Goal: Use online tool/utility: Utilize a website feature to perform a specific function

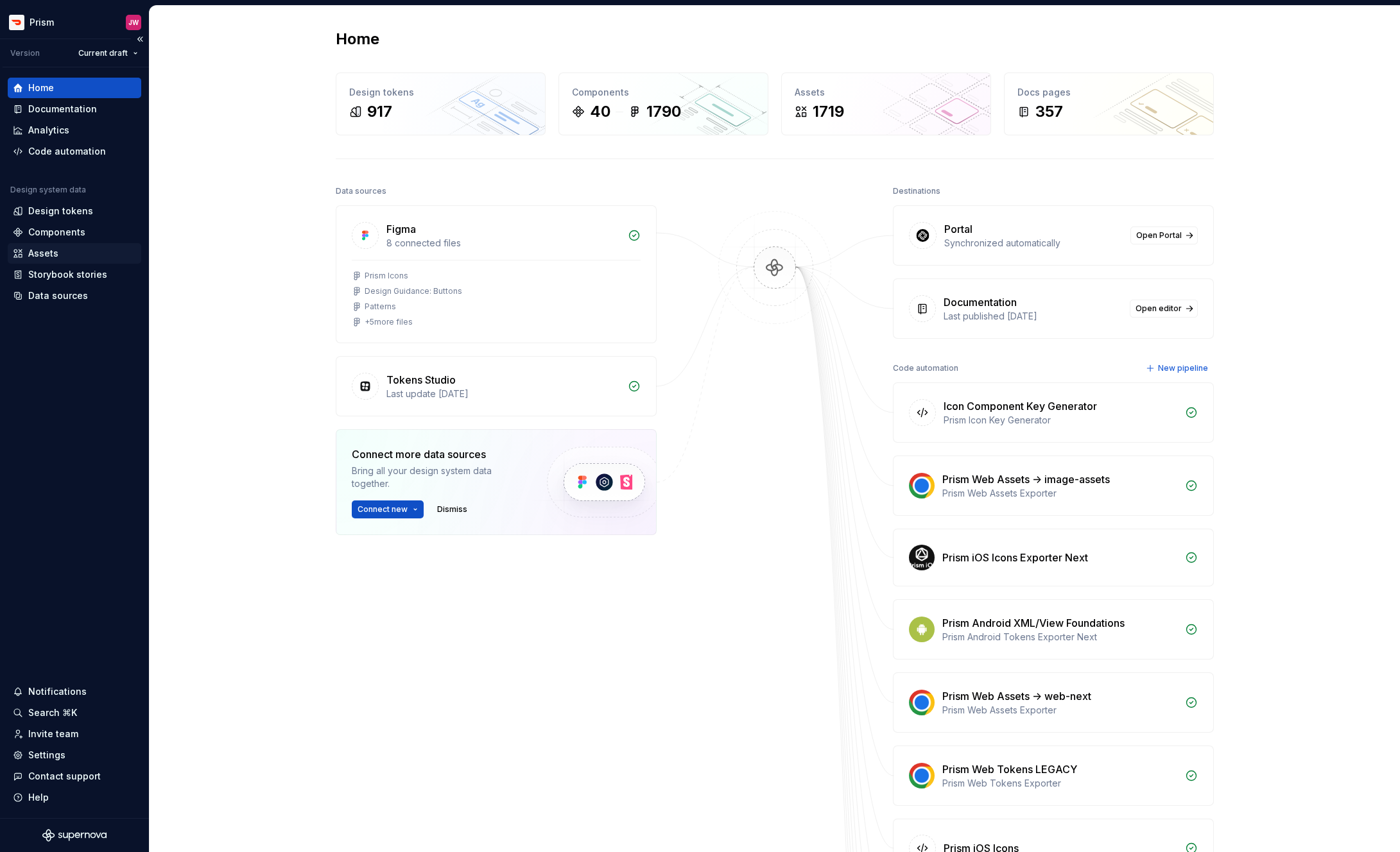
click at [34, 246] on div "Assets" at bounding box center [74, 253] width 134 height 21
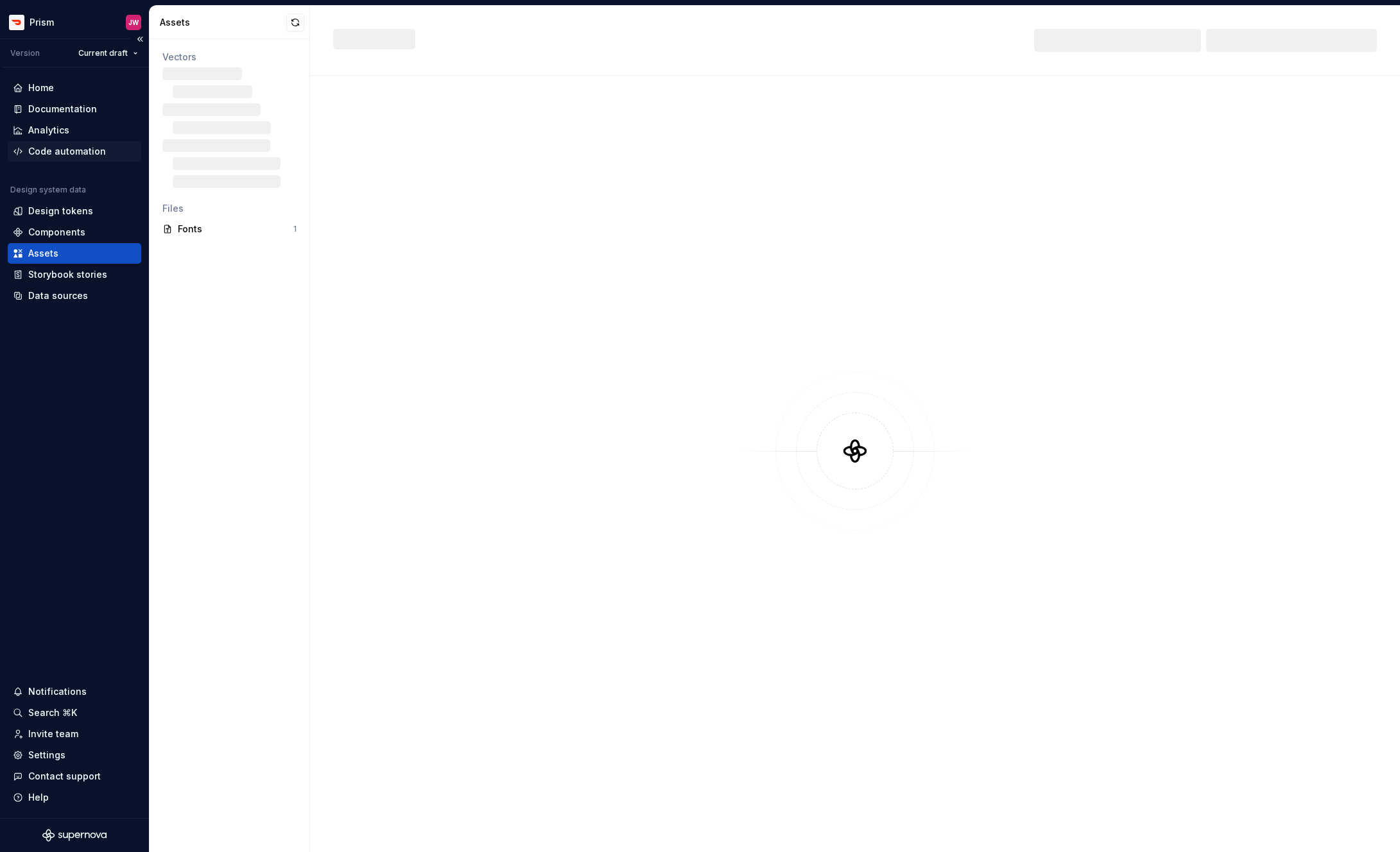
click at [50, 147] on div "Code automation" at bounding box center [67, 151] width 78 height 13
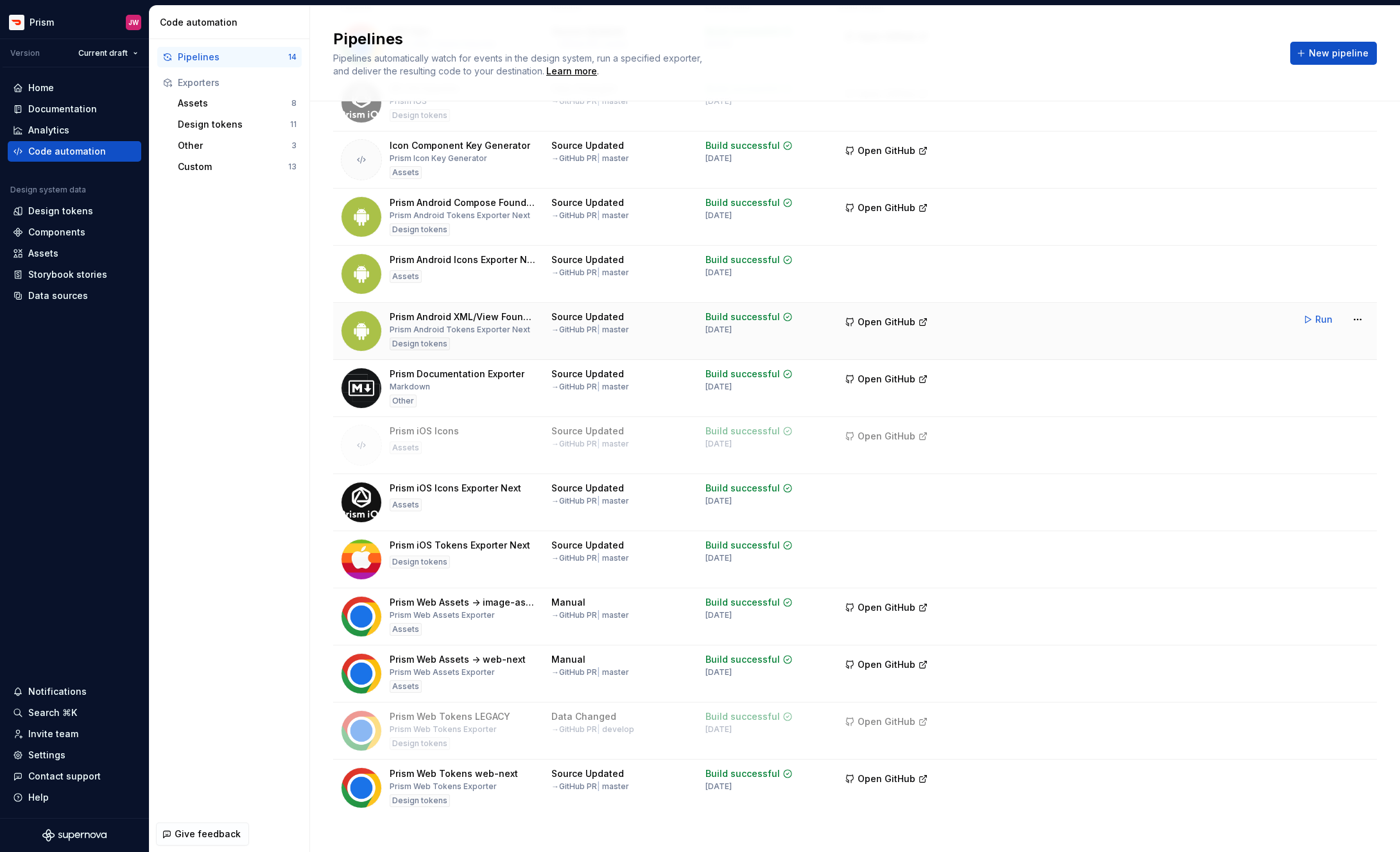
scroll to position [141, 0]
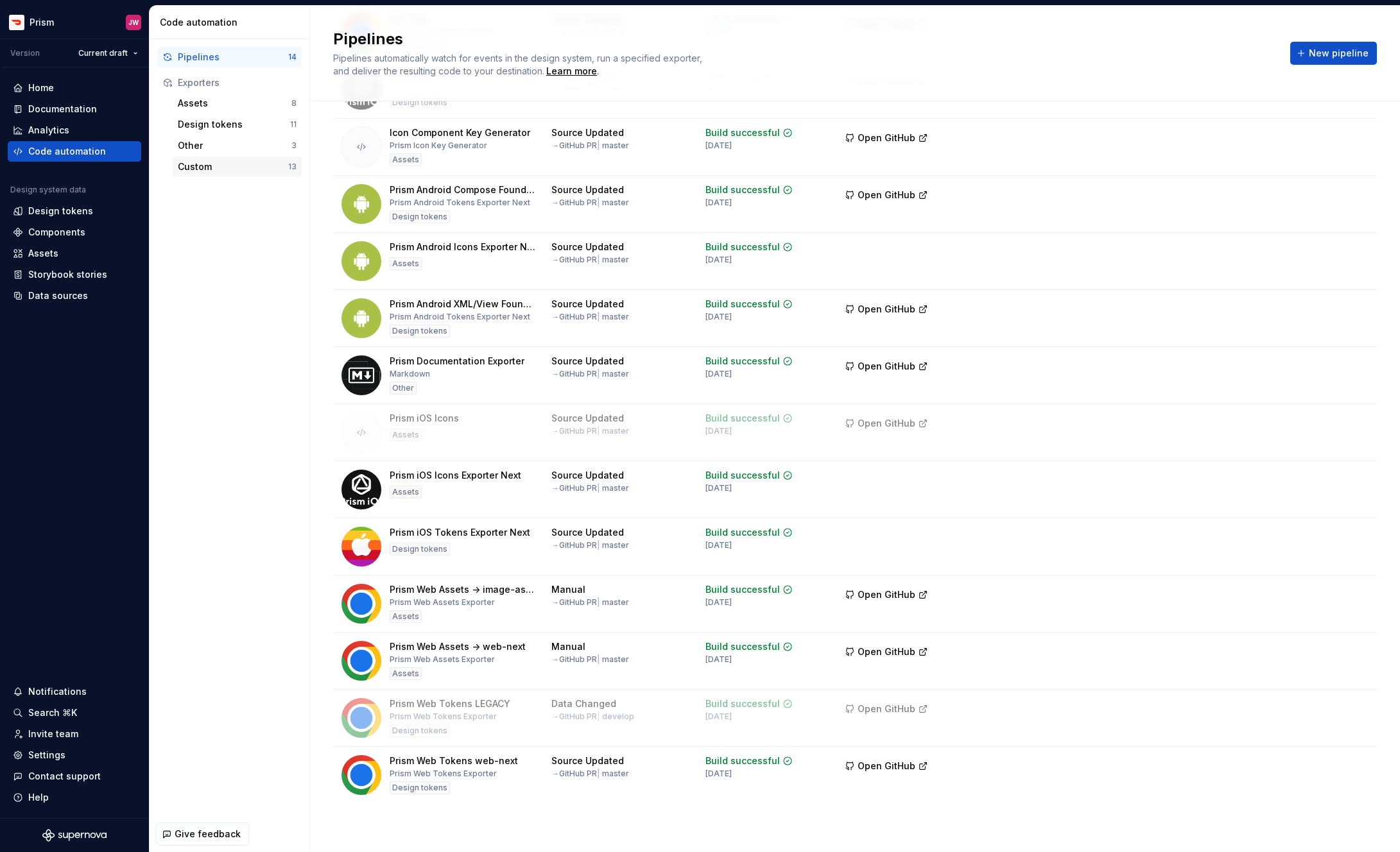
click at [218, 162] on div "Custom" at bounding box center [233, 167] width 110 height 13
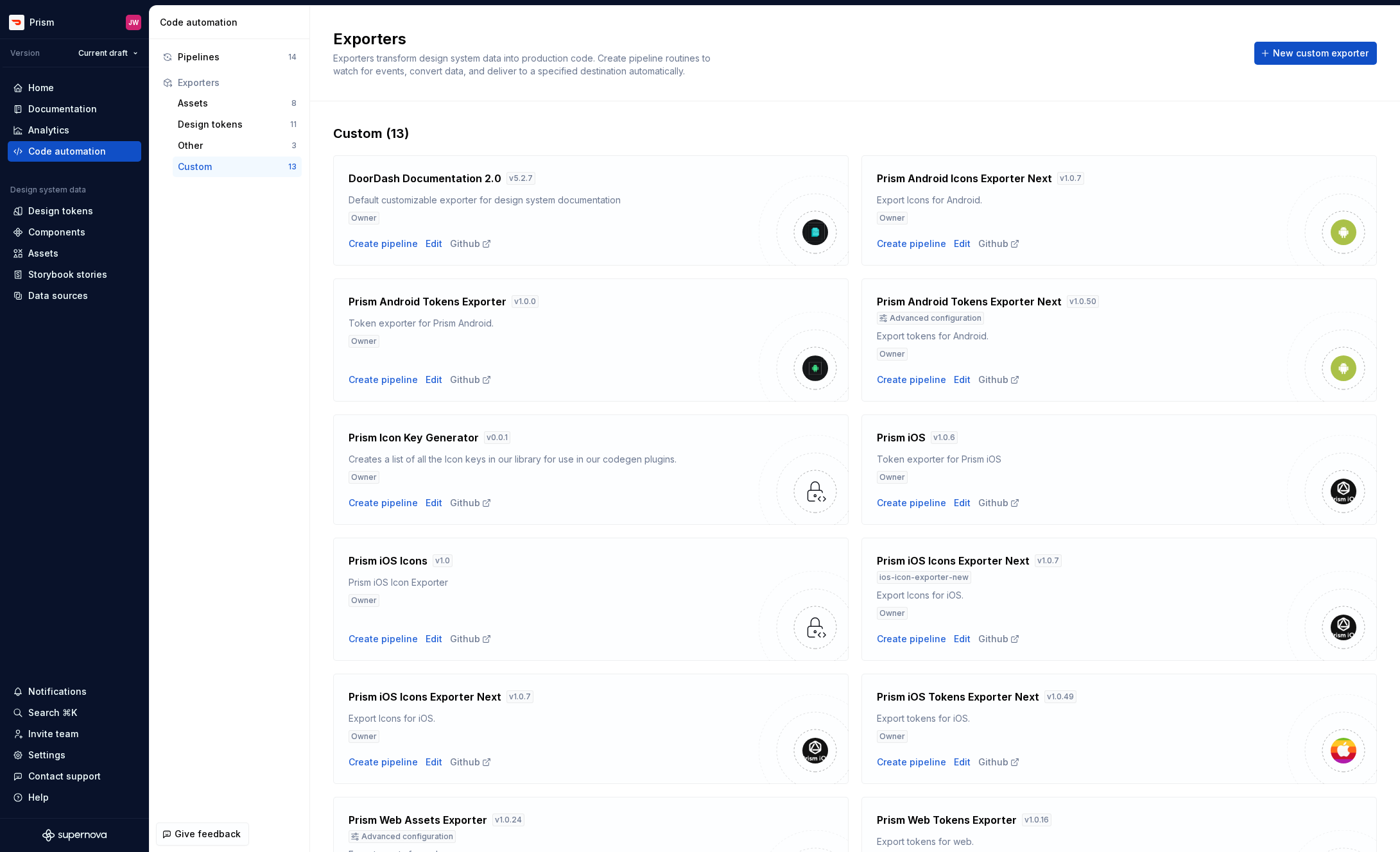
scroll to position [252, 0]
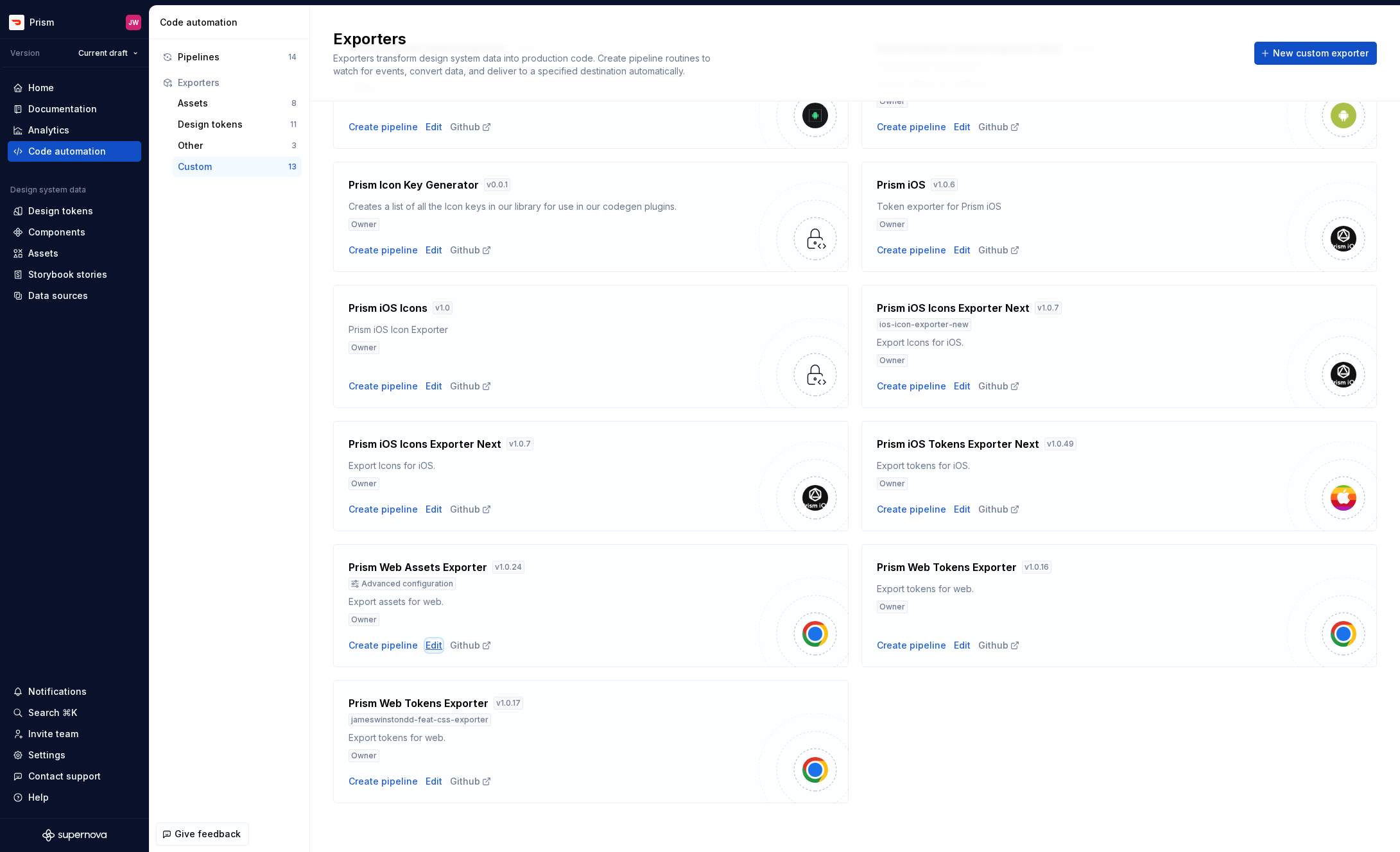
click at [429, 643] on div "Edit" at bounding box center [433, 645] width 17 height 13
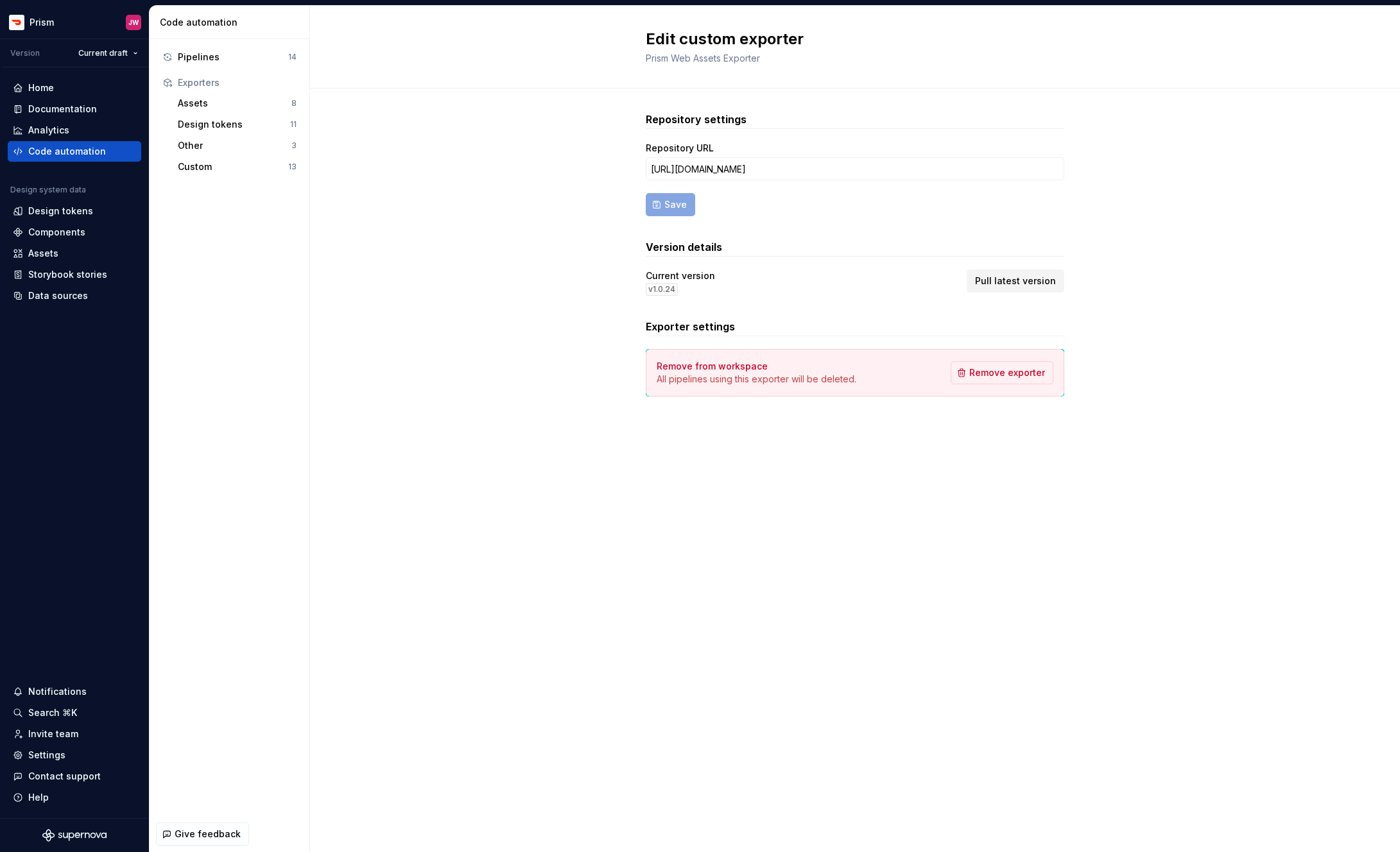
click at [1037, 286] on span "Pull latest version" at bounding box center [1015, 281] width 81 height 13
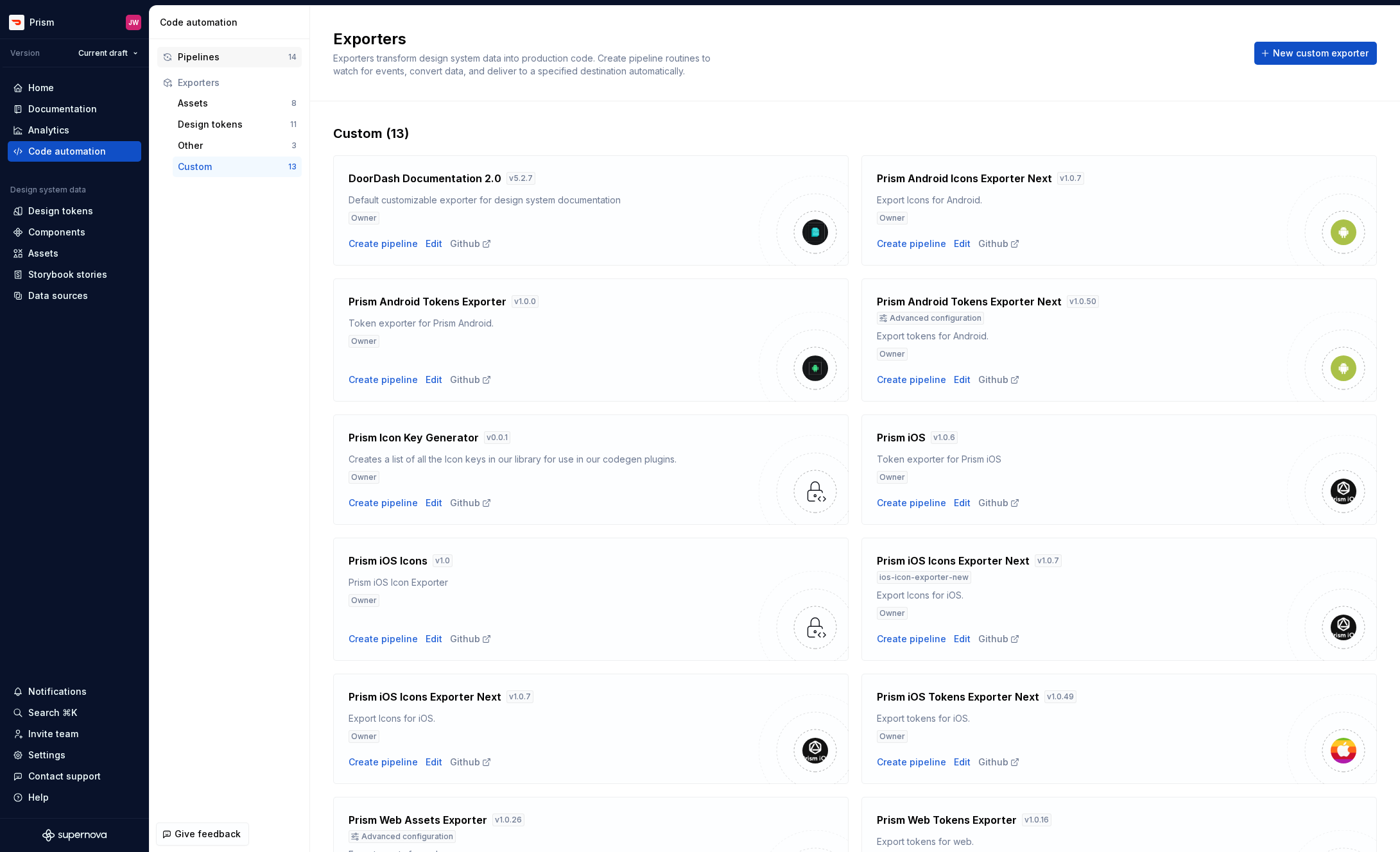
click at [187, 62] on div "Pipelines" at bounding box center [233, 56] width 110 height 13
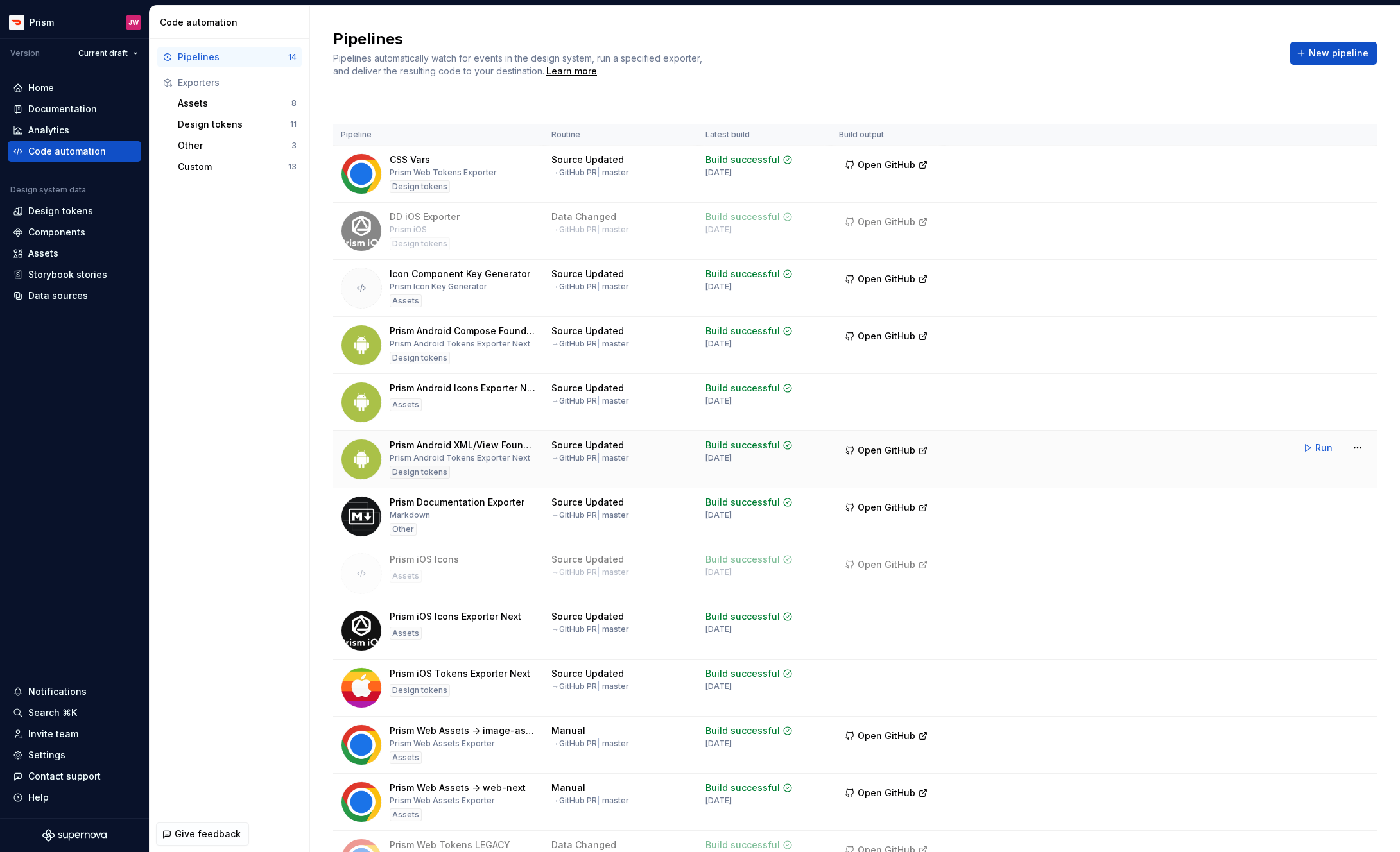
scroll to position [141, 0]
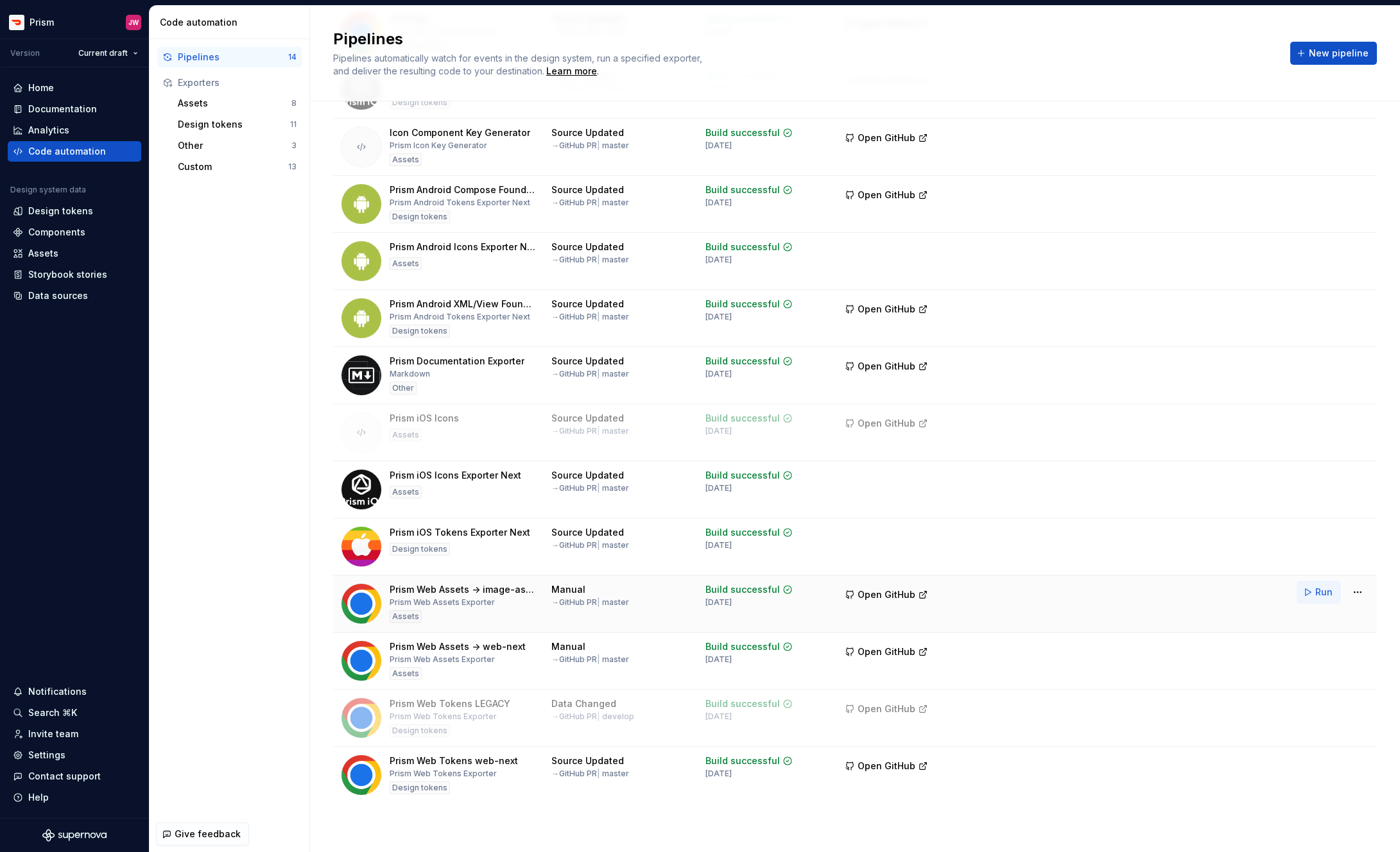
click at [1315, 596] on button "Run" at bounding box center [1319, 592] width 44 height 23
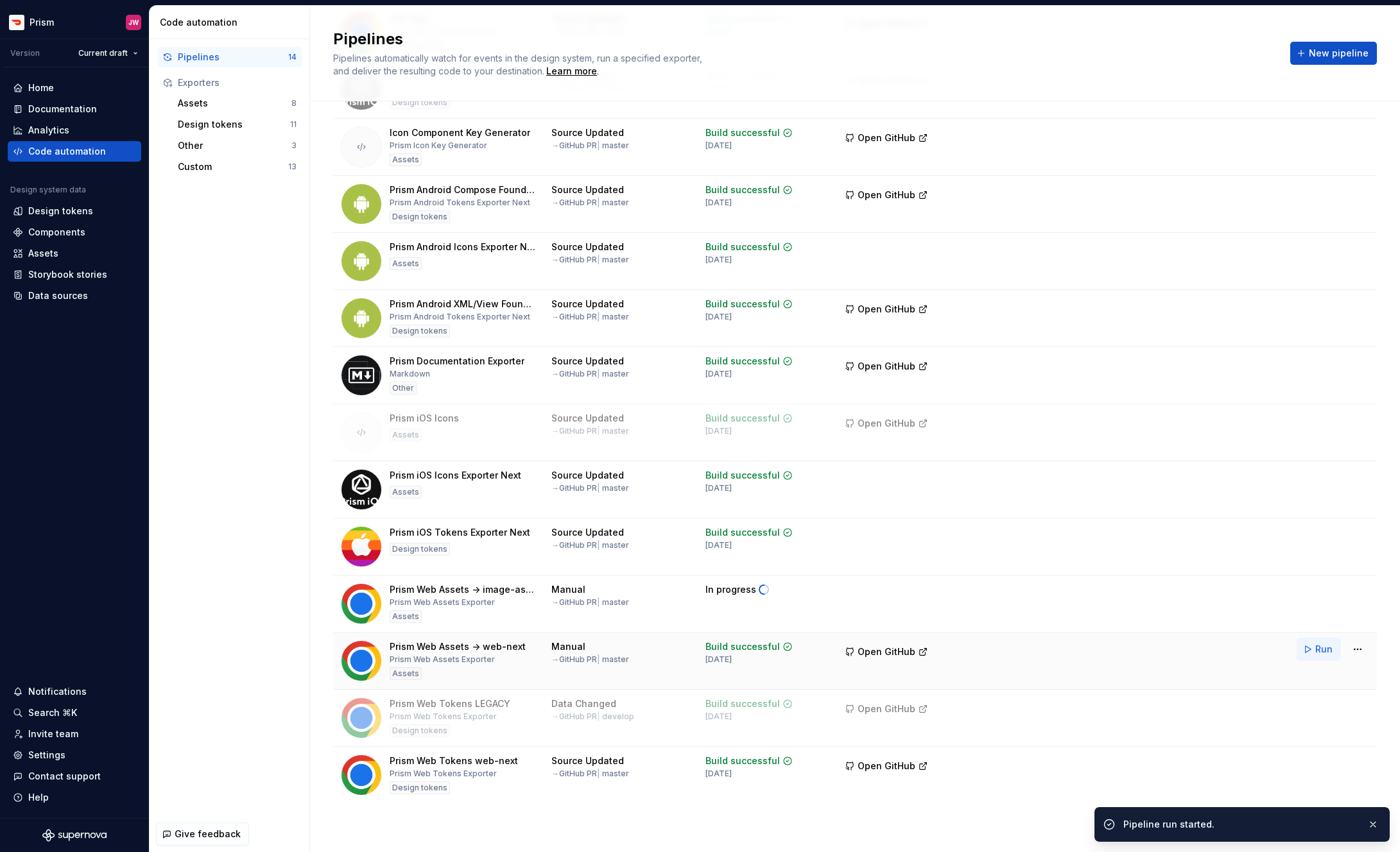
click at [1319, 649] on span "Run" at bounding box center [1324, 649] width 17 height 13
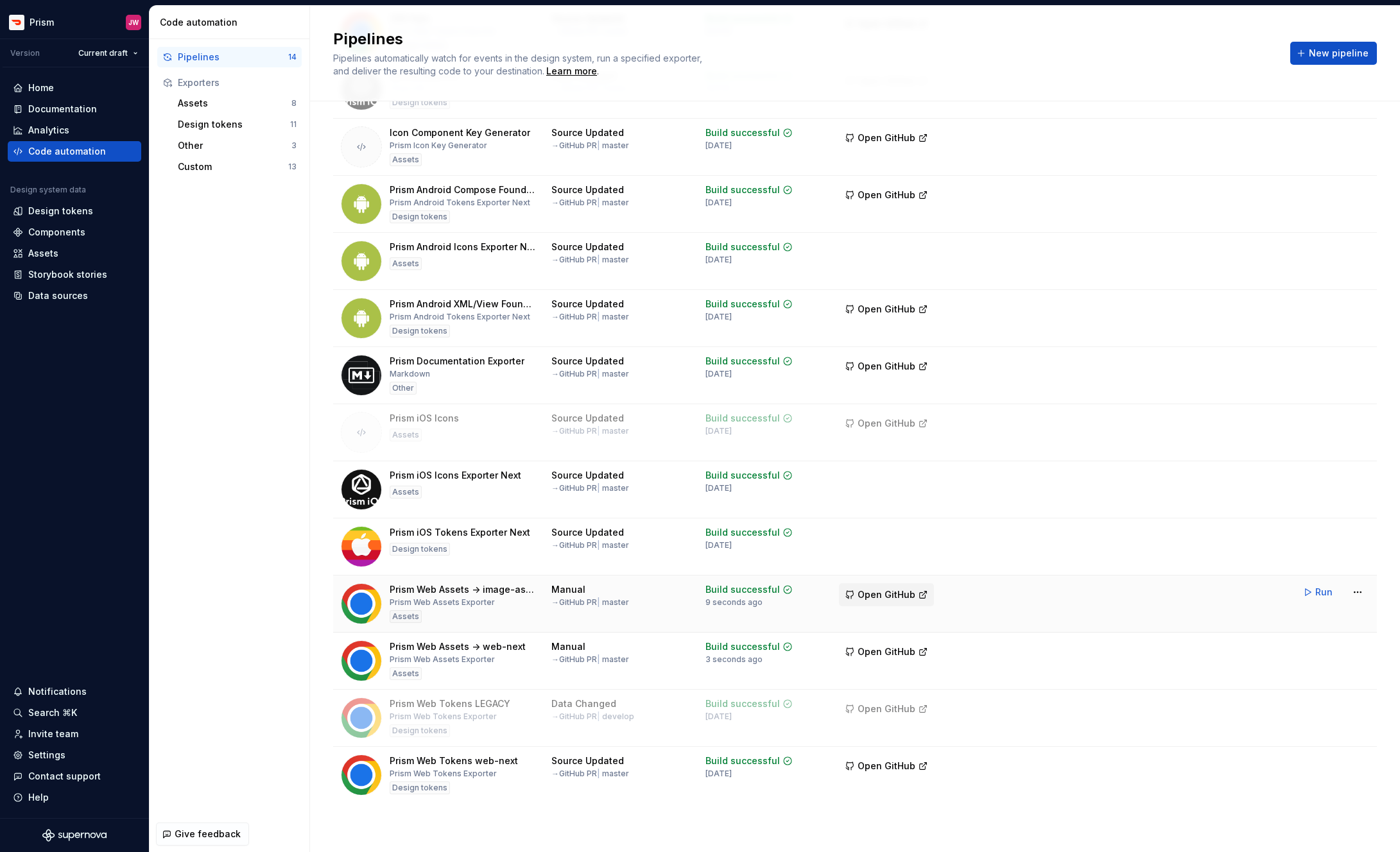
click at [906, 596] on span "Open GitHub" at bounding box center [887, 594] width 58 height 13
click at [884, 645] on span "Open GitHub" at bounding box center [887, 651] width 58 height 13
